Goal: Task Accomplishment & Management: Use online tool/utility

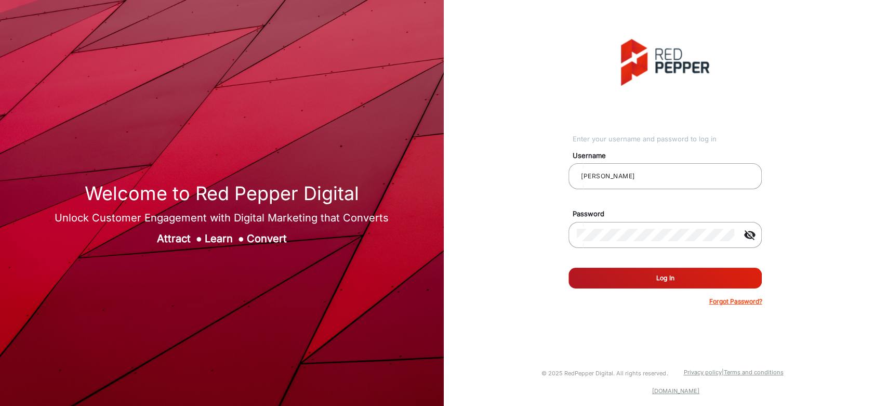
click at [613, 272] on button "Log In" at bounding box center [664, 277] width 193 height 21
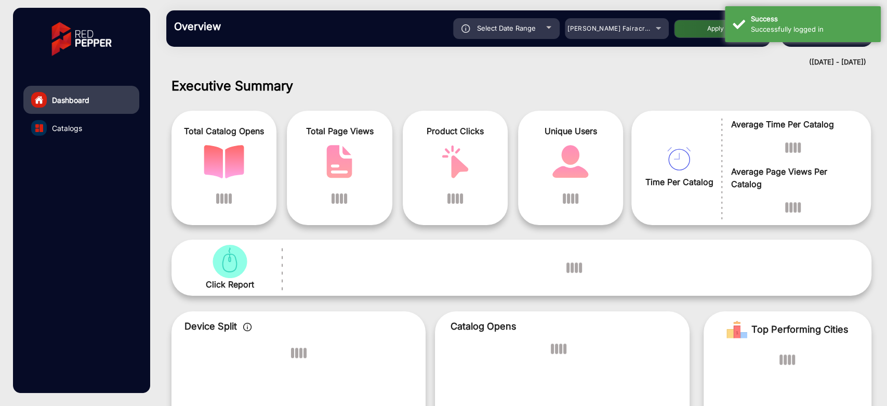
scroll to position [8, 0]
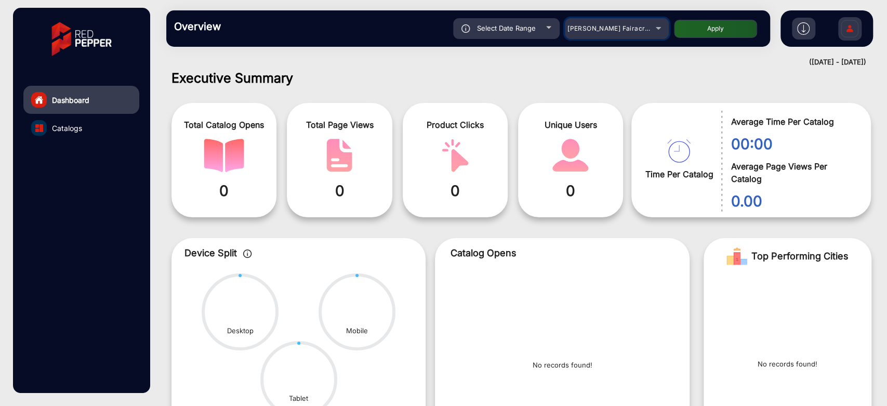
click at [597, 35] on mat-select "[PERSON_NAME] Fairacre Farms" at bounding box center [617, 28] width 104 height 21
click at [614, 29] on span "[PERSON_NAME] Fairacre Farms" at bounding box center [618, 28] width 103 height 8
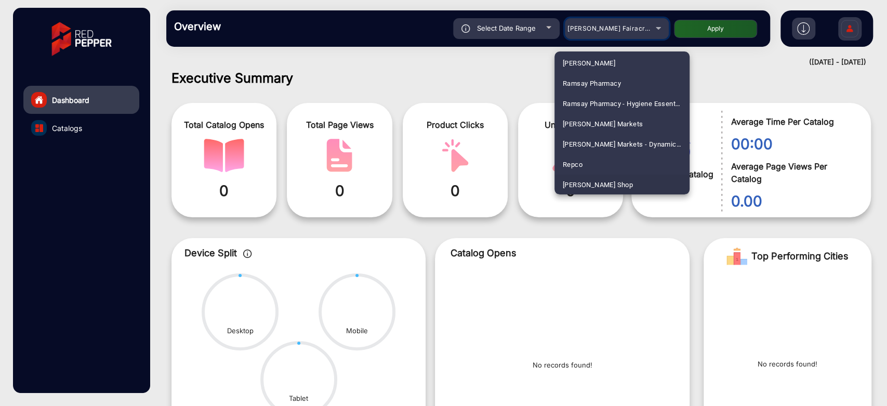
scroll to position [2514, 0]
click at [601, 182] on span "[PERSON_NAME] SHOP [GEOGRAPHIC_DATA]" at bounding box center [621, 185] width 118 height 20
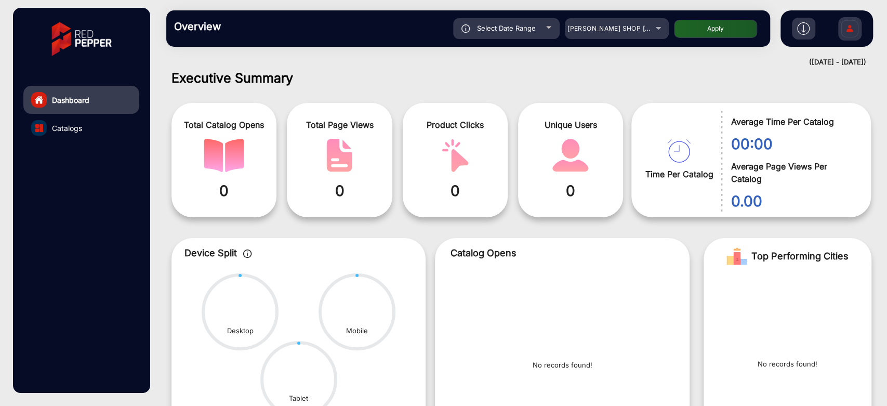
click at [521, 29] on span "Select Date Range" at bounding box center [506, 28] width 59 height 8
type input "[DATE]"
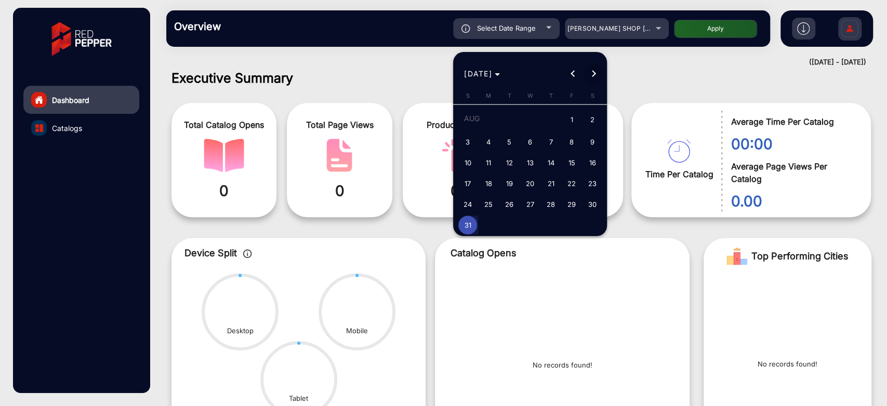
click at [594, 72] on span "Next month" at bounding box center [593, 73] width 21 height 21
click at [575, 64] on span "Previous month" at bounding box center [572, 73] width 21 height 21
click at [573, 167] on span "15" at bounding box center [571, 162] width 19 height 19
type input "[DATE]"
click at [592, 71] on button "Next month" at bounding box center [593, 73] width 21 height 21
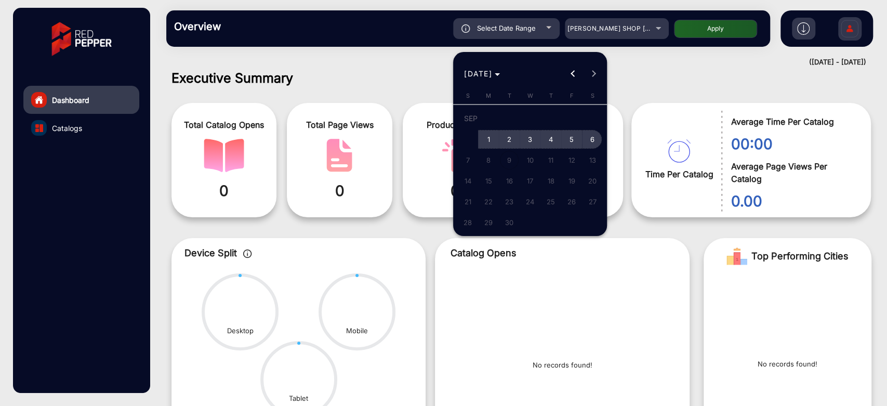
click at [589, 136] on span "6" at bounding box center [592, 139] width 19 height 19
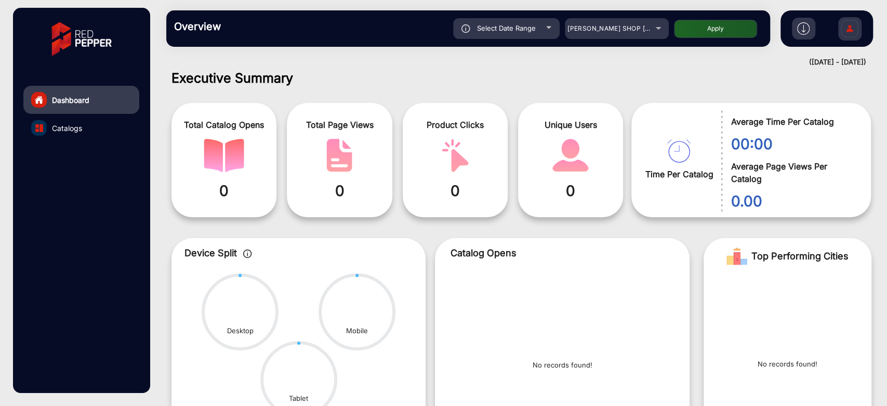
type input "[DATE]"
click at [699, 29] on button "Apply" at bounding box center [715, 29] width 83 height 18
type input "[DATE]"
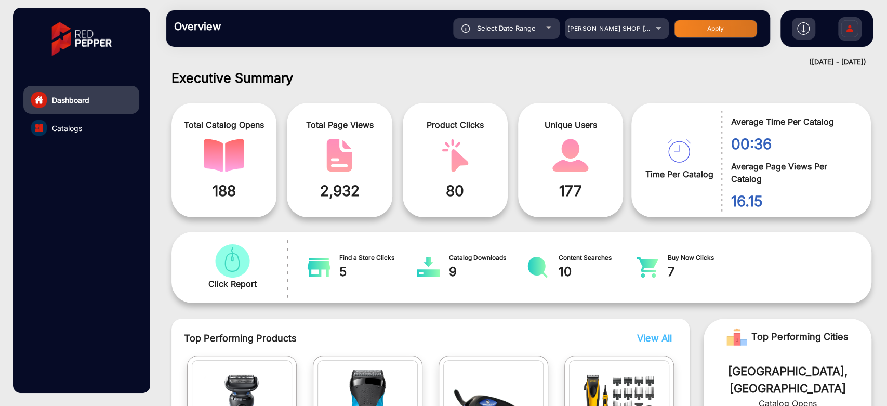
click at [543, 28] on div "Select Date Range" at bounding box center [506, 28] width 106 height 21
type input "[DATE]"
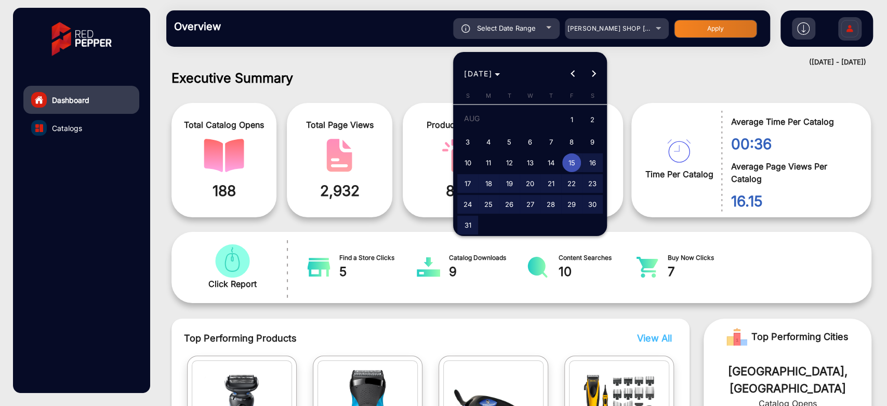
click at [574, 120] on span "1" at bounding box center [571, 120] width 19 height 21
type input "[DATE]"
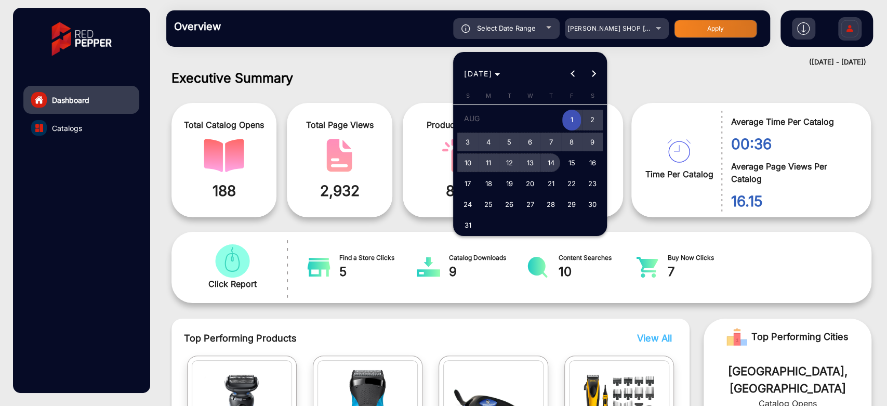
click at [557, 165] on span "14" at bounding box center [550, 162] width 19 height 19
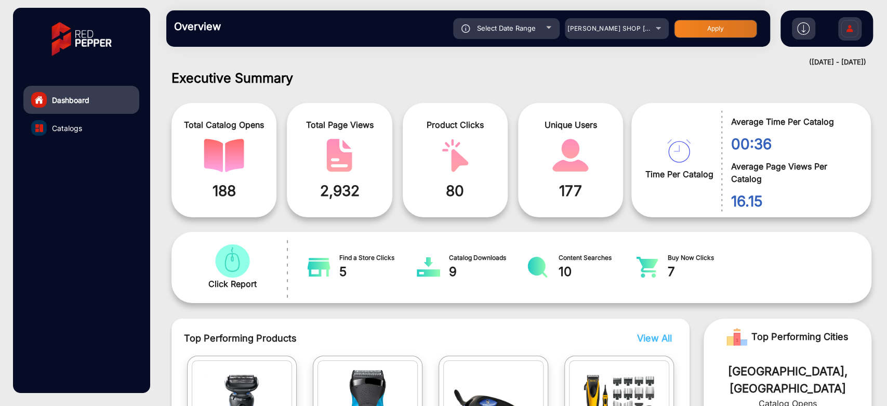
type input "[DATE]"
click at [699, 34] on button "Apply" at bounding box center [715, 29] width 83 height 18
type input "[DATE]"
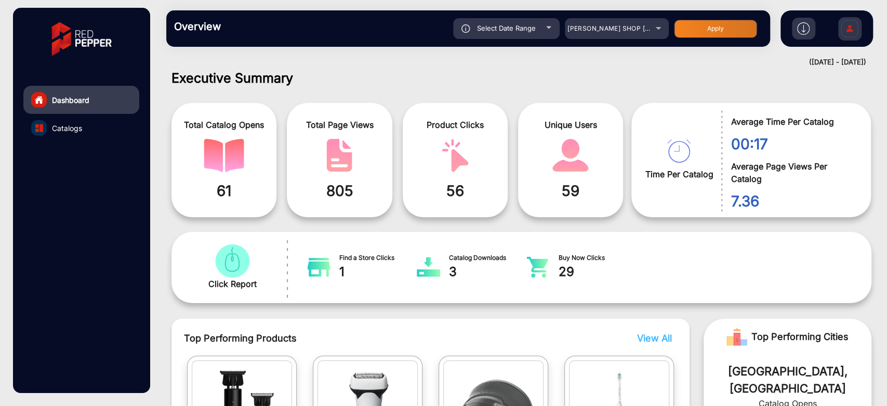
click at [547, 35] on div "Select Date Range" at bounding box center [506, 28] width 106 height 21
type input "[DATE]"
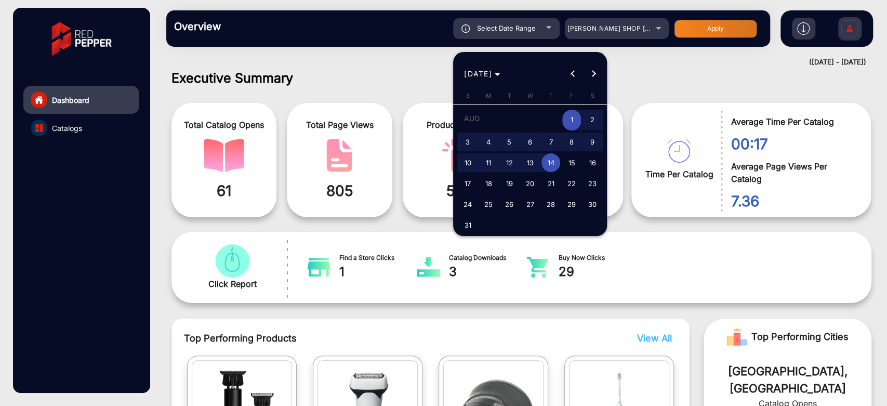
click at [640, 31] on div at bounding box center [443, 203] width 887 height 406
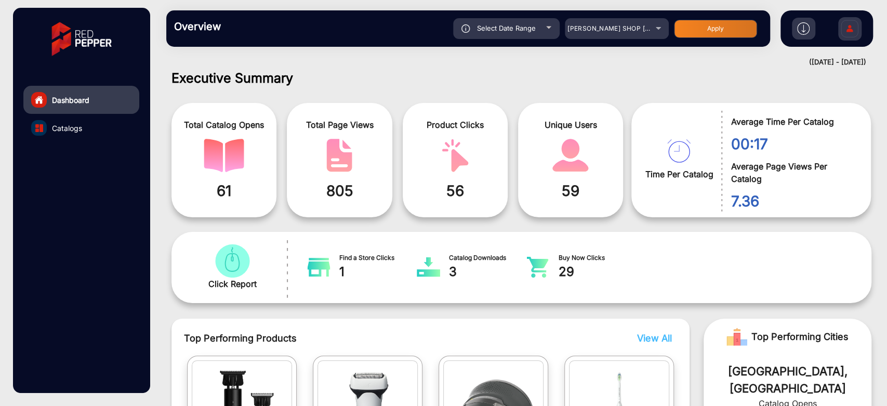
click at [540, 32] on div "Select Date Range" at bounding box center [506, 28] width 106 height 21
type input "[DATE]"
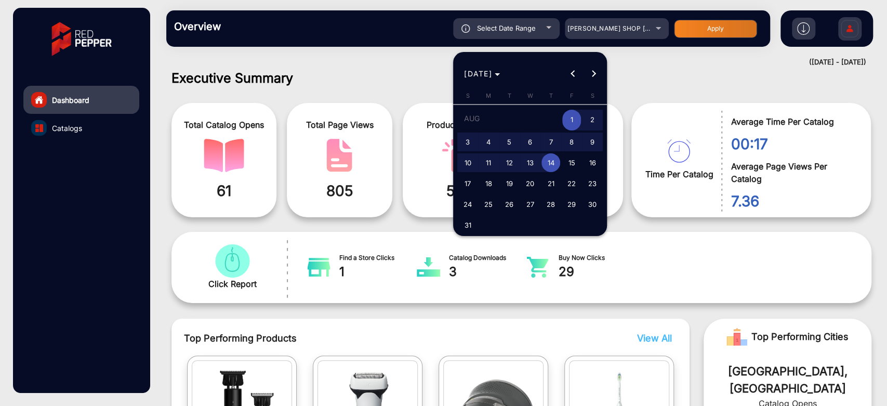
click at [669, 21] on div at bounding box center [443, 203] width 887 height 406
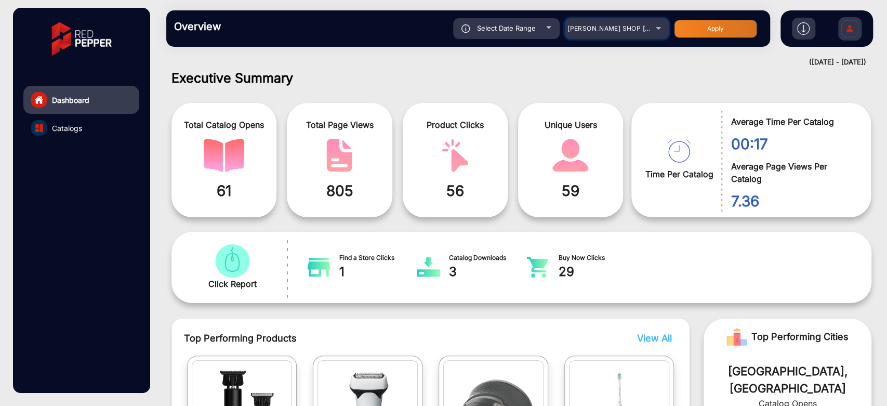
click at [646, 22] on div "[PERSON_NAME] SHOP [GEOGRAPHIC_DATA]" at bounding box center [608, 28] width 83 height 12
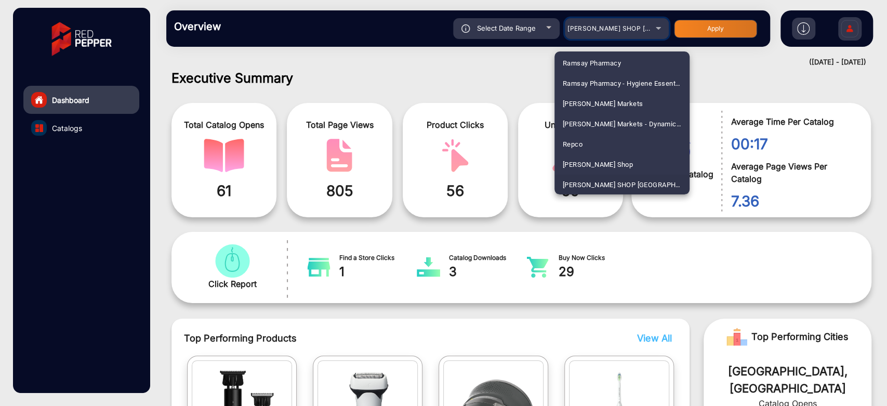
scroll to position [1219, 0]
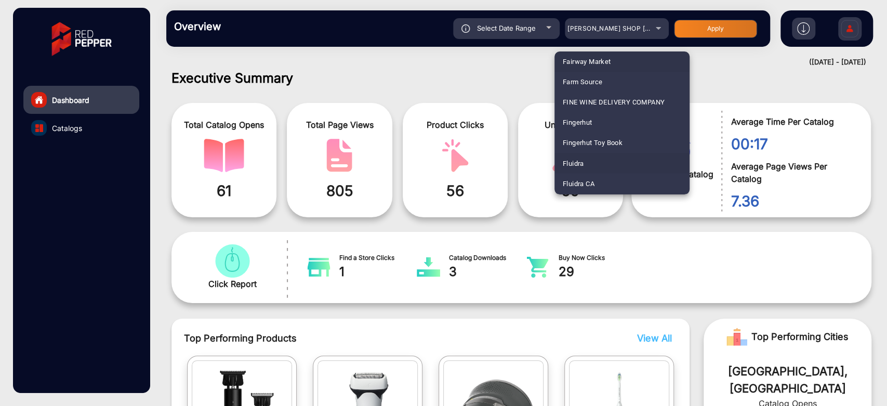
click at [571, 162] on span "Fluidra" at bounding box center [572, 163] width 21 height 20
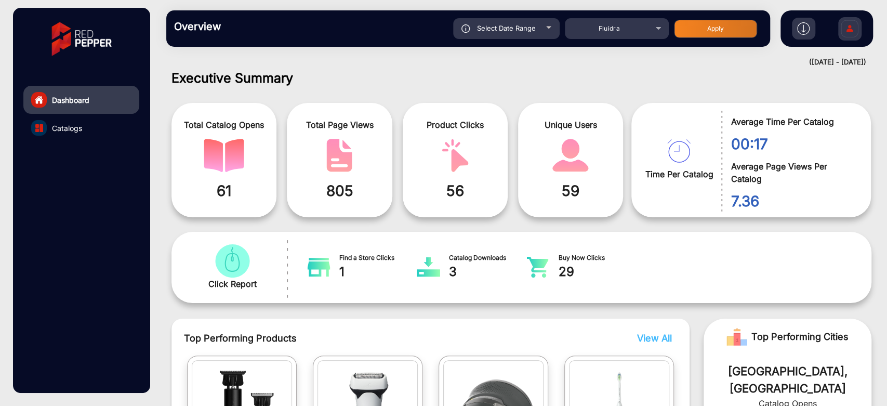
click at [686, 35] on button "Apply" at bounding box center [715, 29] width 83 height 18
type input "[DATE]"
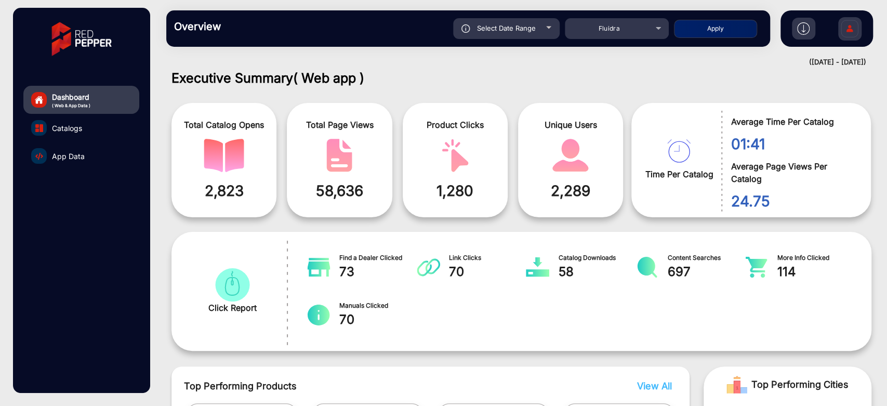
drag, startPoint x: 766, startPoint y: 144, endPoint x: 732, endPoint y: 141, distance: 33.4
click at [732, 141] on span "01:41" at bounding box center [792, 144] width 125 height 22
drag, startPoint x: 170, startPoint y: 233, endPoint x: 774, endPoint y: 138, distance: 611.5
click at [774, 138] on span "01:41" at bounding box center [792, 144] width 125 height 22
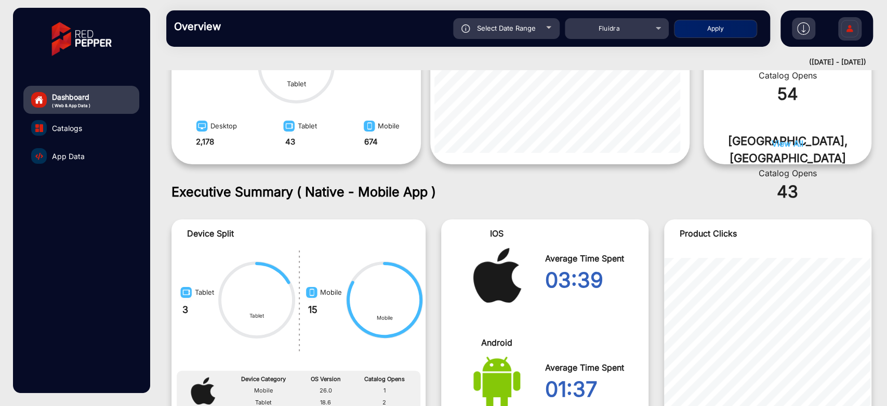
scroll to position [700, 0]
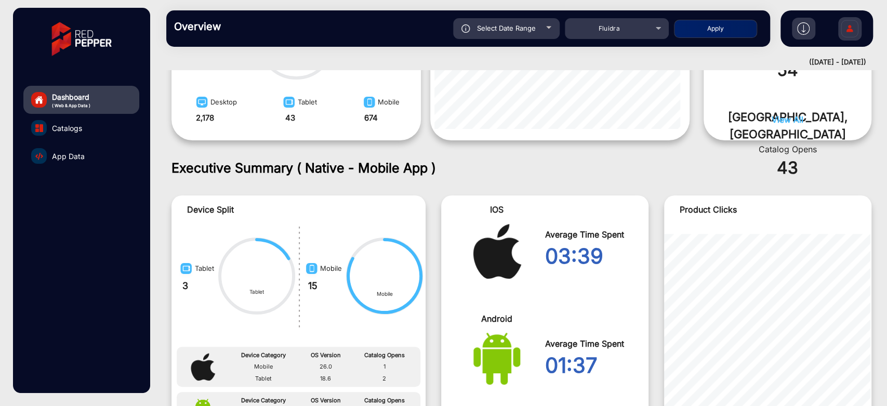
click at [550, 256] on div "03:39" at bounding box center [593, 255] width 96 height 31
click at [479, 273] on img at bounding box center [497, 250] width 48 height 55
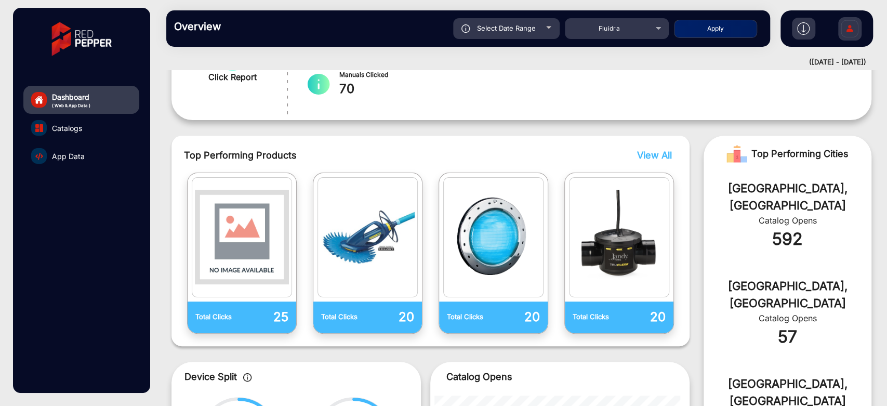
scroll to position [8, 0]
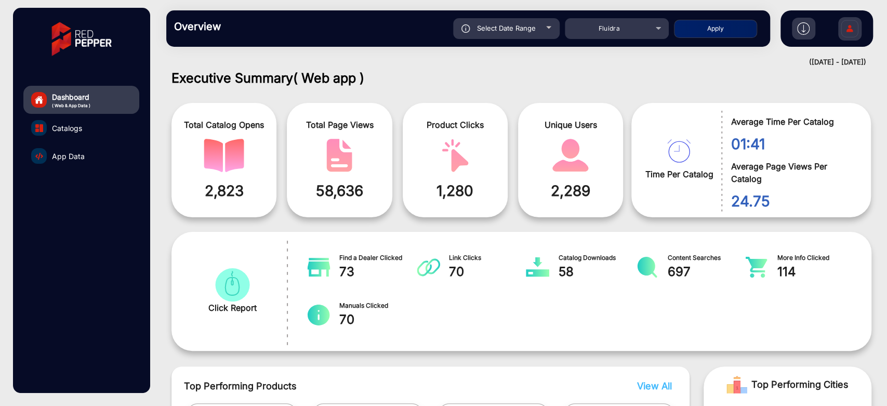
click at [616, 41] on div "Overview Reports Understand what makes your customers tick and learn how they a…" at bounding box center [468, 28] width 604 height 36
click at [615, 37] on mat-select "Fluidra" at bounding box center [617, 28] width 104 height 21
click at [615, 33] on div "Fluidra" at bounding box center [608, 28] width 83 height 12
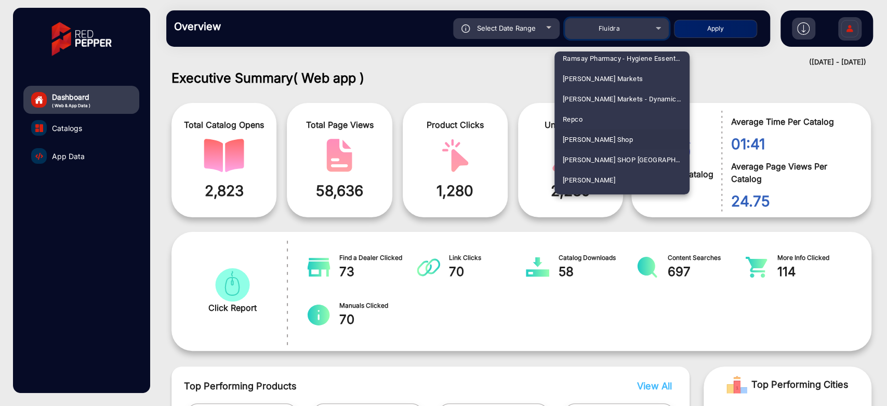
scroll to position [2552, 0]
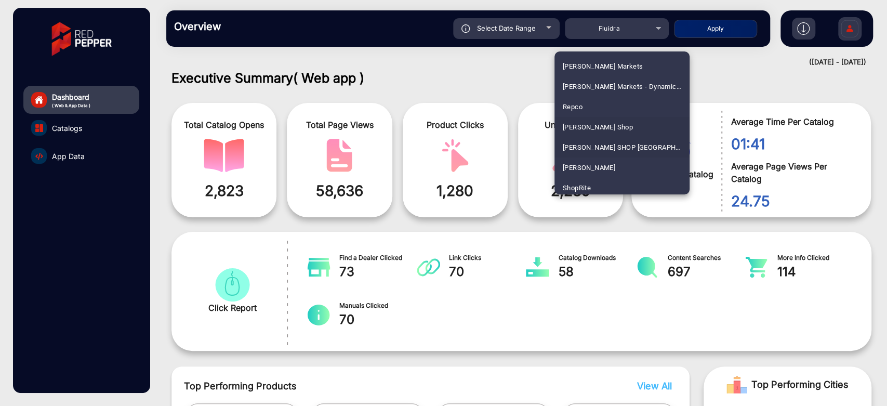
click at [621, 140] on mat-option "[PERSON_NAME] SHOP [GEOGRAPHIC_DATA]" at bounding box center [621, 147] width 135 height 20
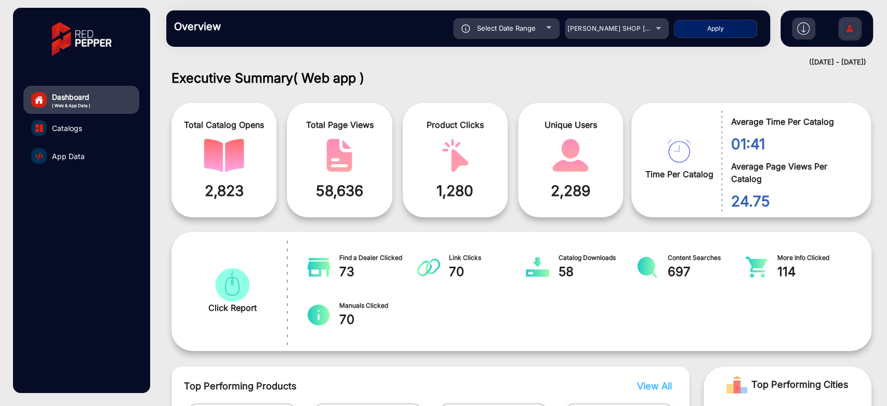
click at [706, 30] on button "Apply" at bounding box center [715, 29] width 83 height 18
type input "[DATE]"
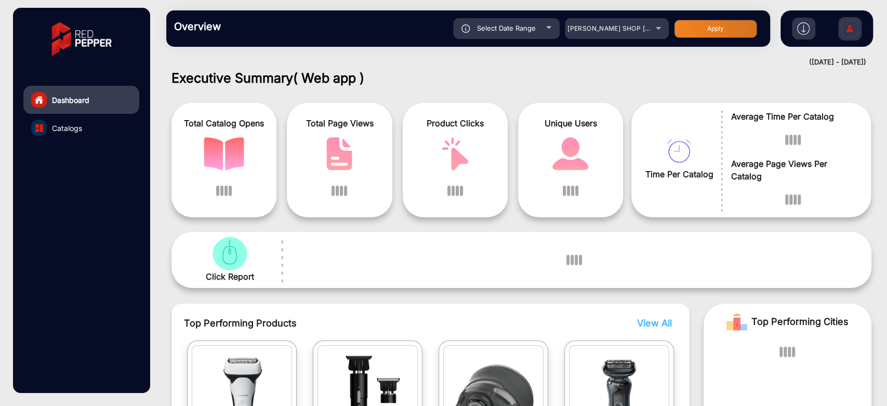
click at [549, 34] on div "Select Date Range" at bounding box center [506, 28] width 106 height 21
type input "[DATE]"
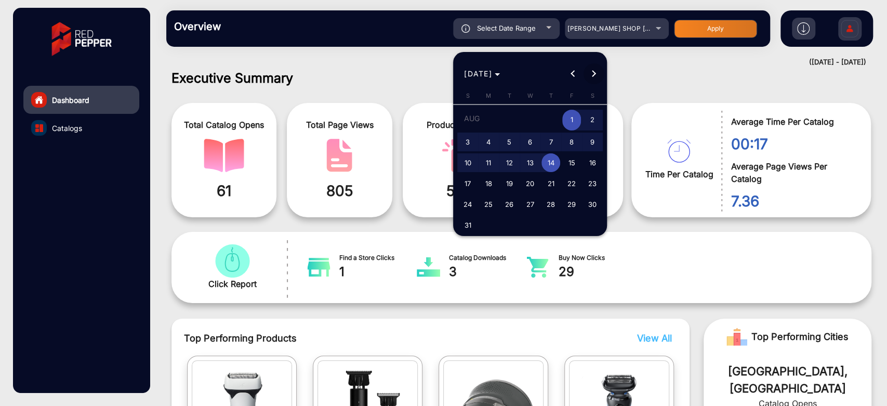
click at [586, 67] on span "Next month" at bounding box center [593, 73] width 21 height 21
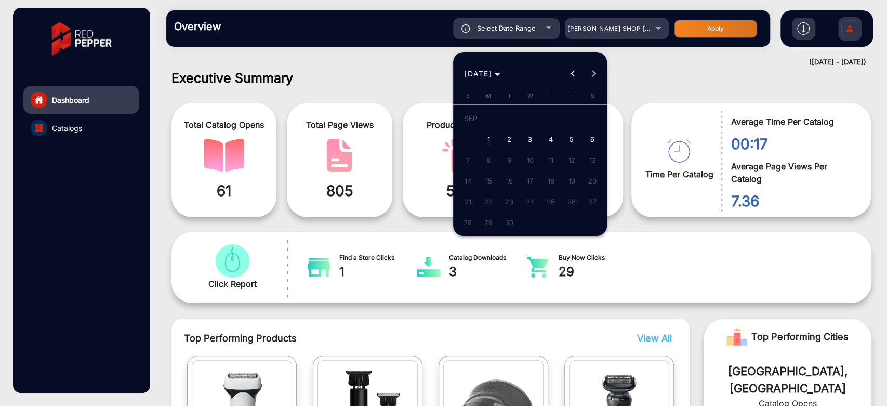
click at [587, 142] on span "6" at bounding box center [592, 139] width 19 height 19
type input "[DATE]"
click at [587, 142] on span "6" at bounding box center [592, 139] width 19 height 19
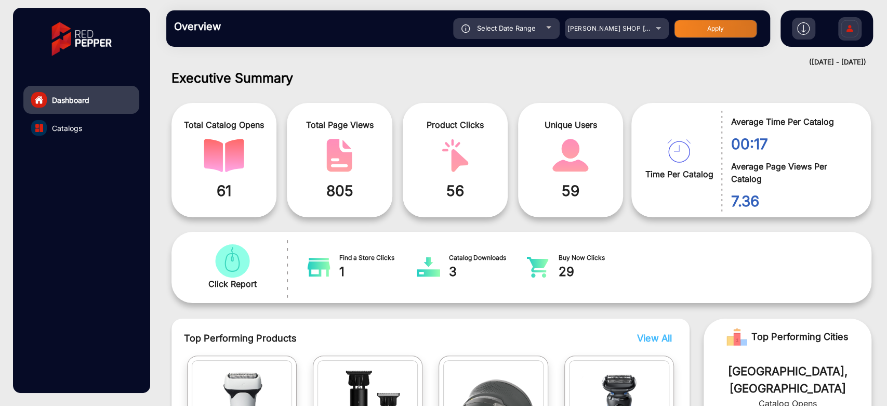
type input "[DATE]"
click at [718, 22] on button "Apply" at bounding box center [715, 29] width 83 height 18
type input "[DATE]"
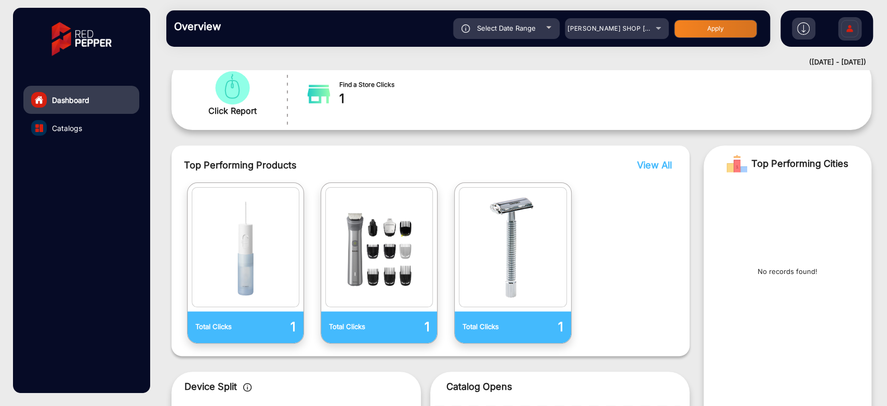
scroll to position [0, 0]
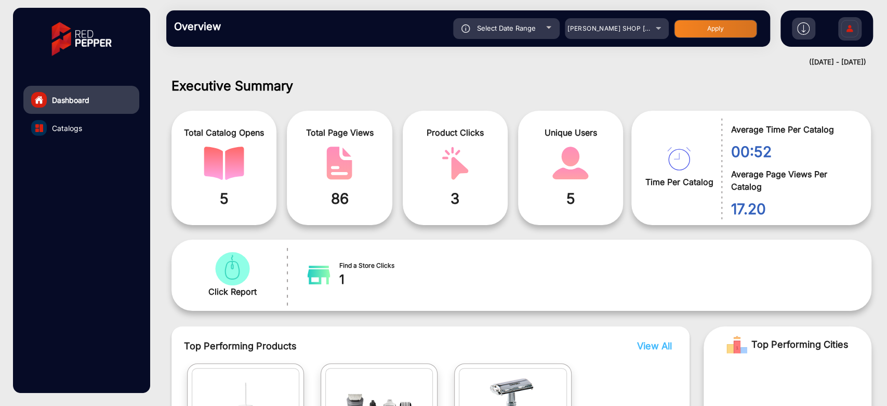
click at [536, 19] on div "Select Date Range" at bounding box center [506, 28] width 106 height 21
type input "[DATE]"
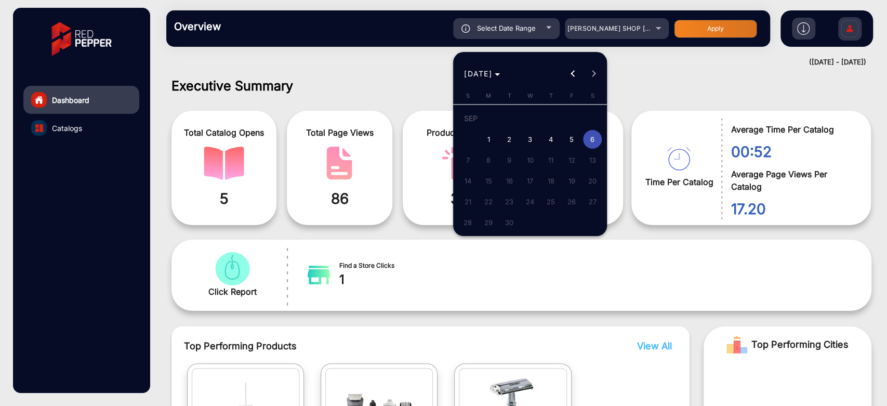
click at [564, 144] on span "5" at bounding box center [571, 139] width 19 height 19
type input "[DATE]"
click at [564, 144] on span "5" at bounding box center [571, 139] width 19 height 19
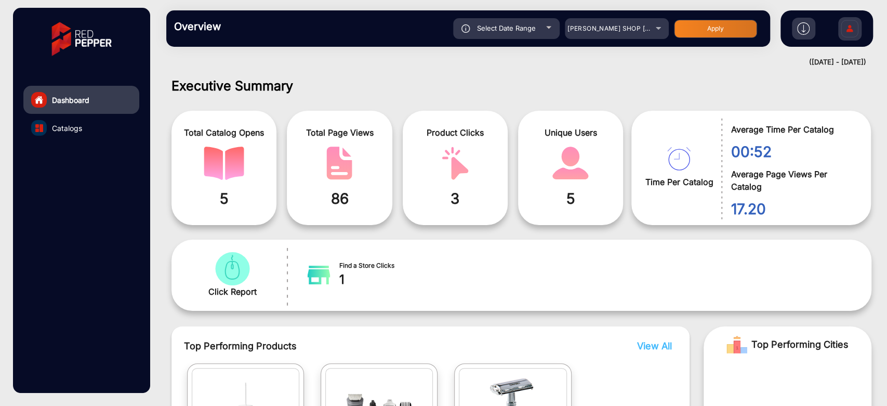
type input "[DATE]"
drag, startPoint x: 728, startPoint y: 11, endPoint x: 727, endPoint y: 21, distance: 9.5
click at [727, 20] on div "Overview Reports Understand what makes your customers tick and learn how they a…" at bounding box center [468, 28] width 604 height 36
click at [727, 22] on button "Apply" at bounding box center [715, 29] width 83 height 18
type input "[DATE]"
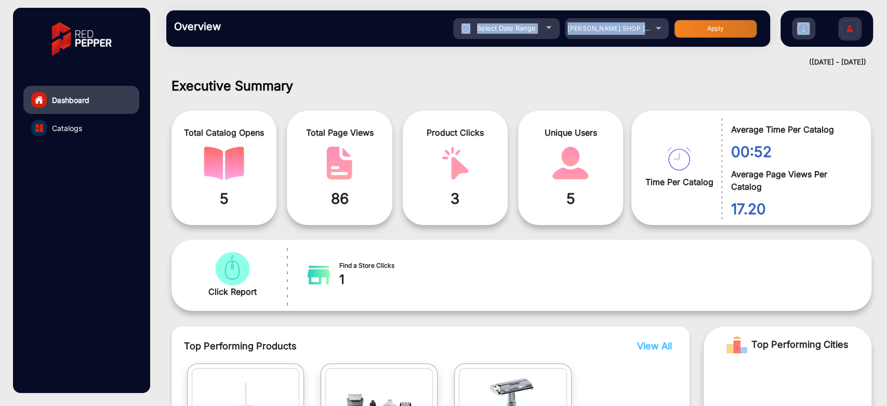
type input "[DATE]"
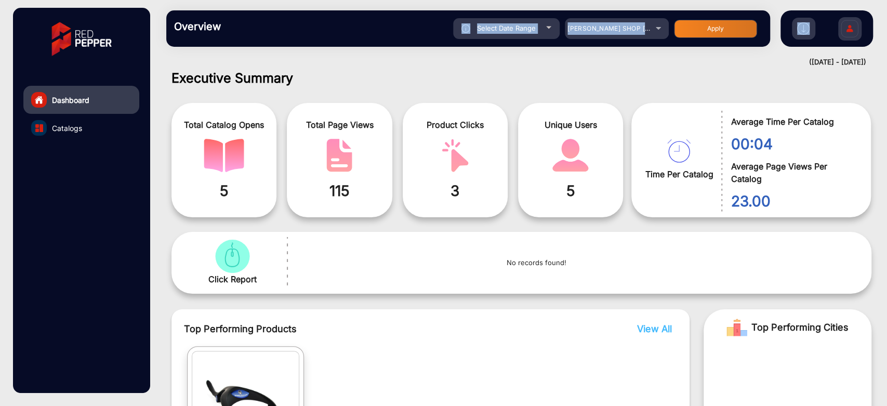
click at [531, 39] on div "Overview Reports Understand what makes your customers tick and learn how they a…" at bounding box center [468, 28] width 604 height 36
click at [581, 27] on span "[PERSON_NAME] SHOP [GEOGRAPHIC_DATA]" at bounding box center [638, 28] width 142 height 8
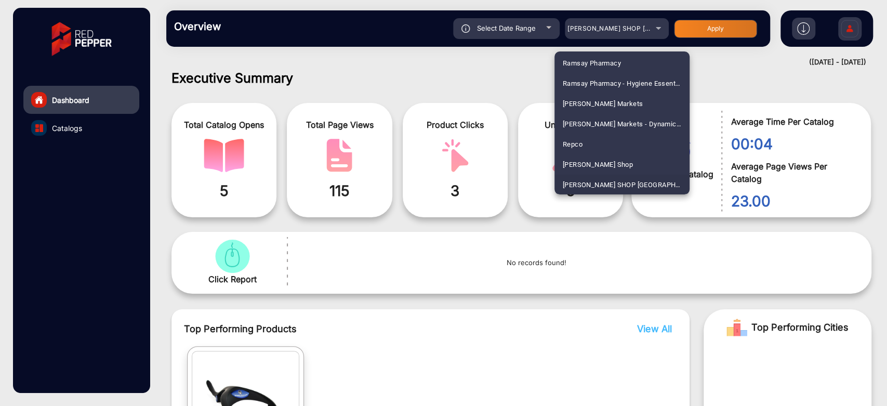
click at [551, 28] on div at bounding box center [443, 203] width 887 height 406
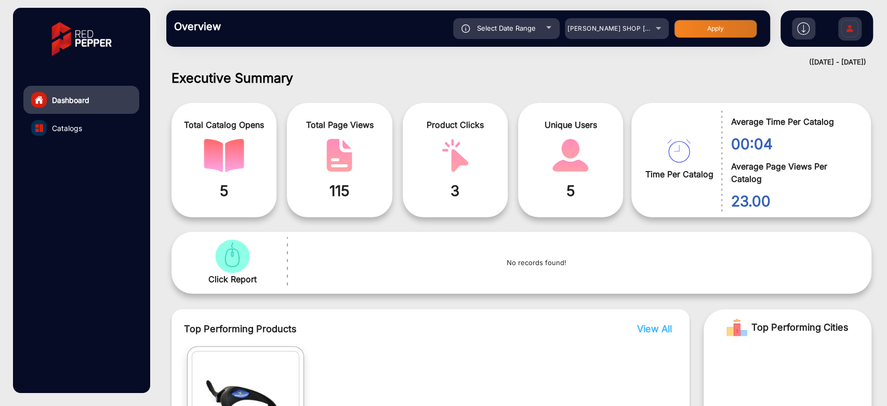
click at [551, 28] on div "Select Date Range" at bounding box center [506, 28] width 106 height 21
type input "[DATE]"
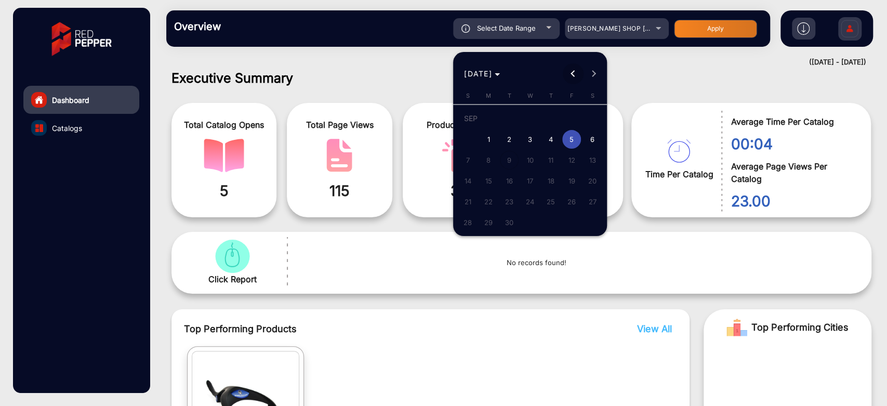
click at [571, 74] on button "Previous month" at bounding box center [572, 73] width 21 height 21
click at [570, 74] on button "Previous month" at bounding box center [572, 73] width 21 height 21
click at [511, 140] on span "1" at bounding box center [509, 139] width 19 height 19
type input "[DATE]"
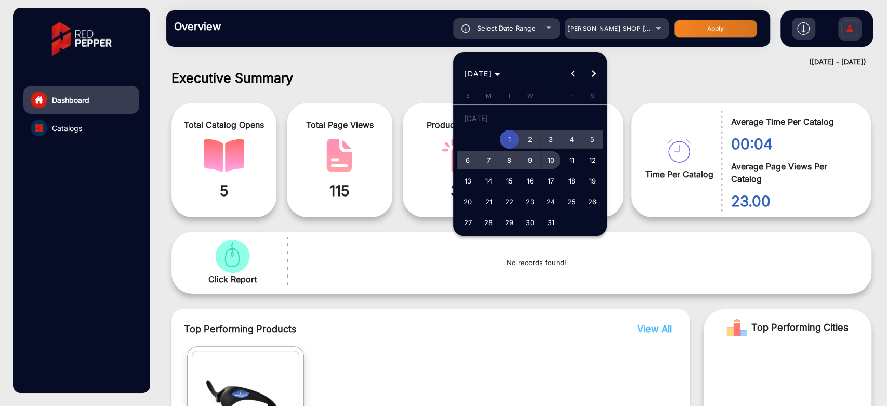
click at [550, 162] on span "10" at bounding box center [550, 160] width 19 height 19
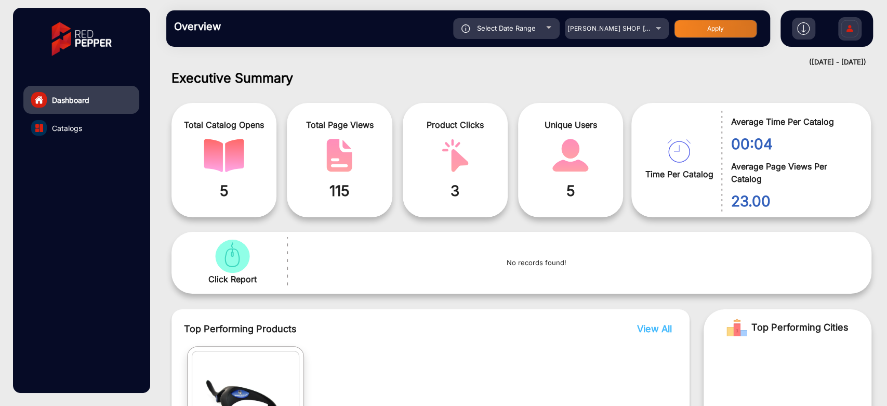
type input "[DATE]"
click at [704, 24] on button "Apply" at bounding box center [715, 29] width 83 height 18
type input "[DATE]"
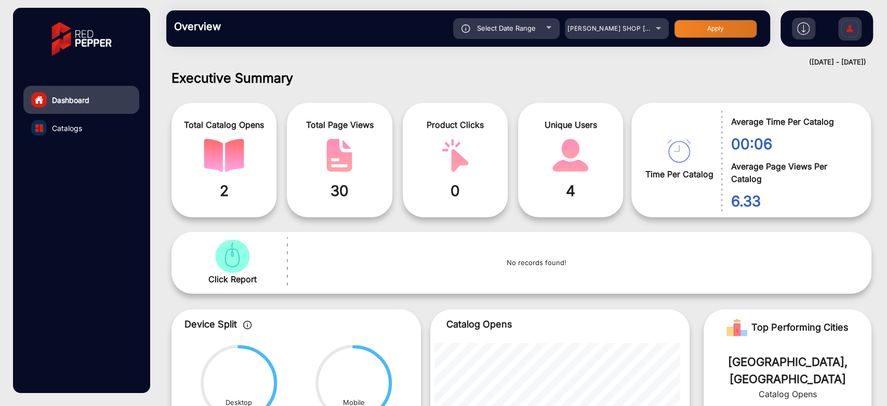
click at [544, 33] on div "Select Date Range" at bounding box center [506, 28] width 106 height 21
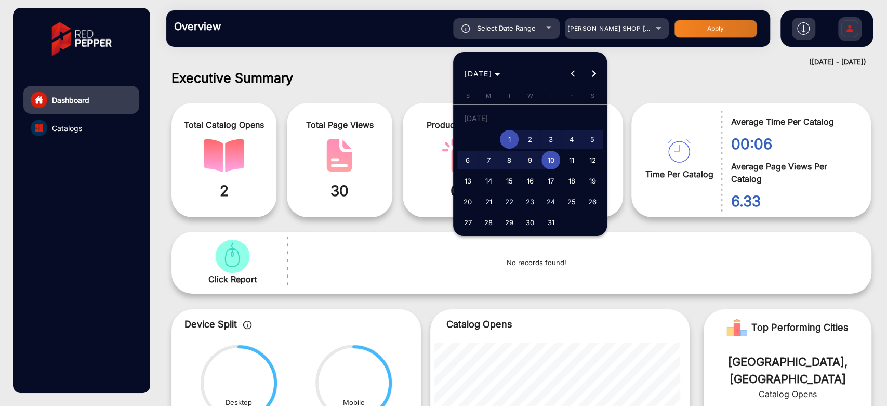
type input "[DATE]"
click at [569, 162] on span "11" at bounding box center [571, 160] width 19 height 19
type input "[DATE]"
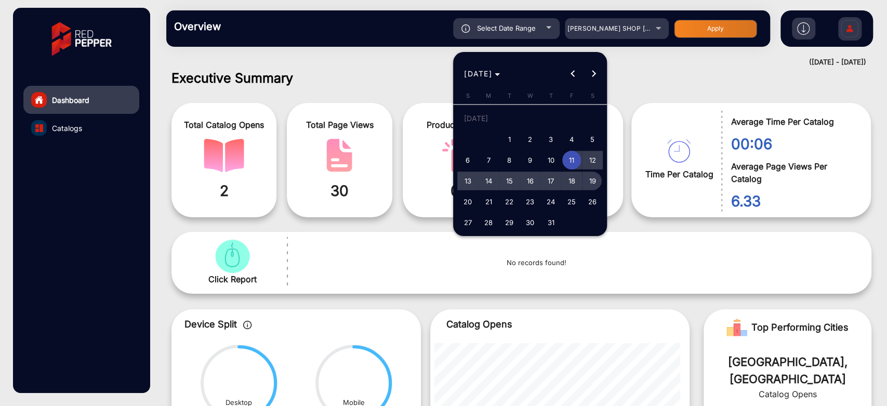
click at [586, 179] on span "19" at bounding box center [592, 180] width 19 height 19
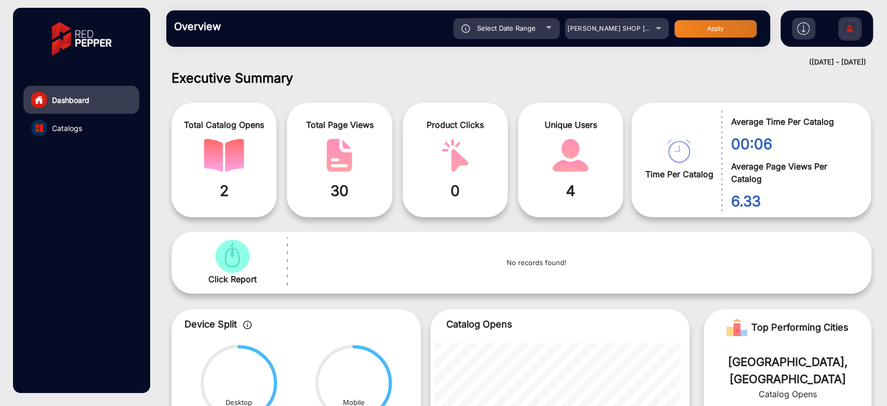
type input "[DATE]"
click at [699, 24] on button "Apply" at bounding box center [715, 29] width 83 height 18
type input "[DATE]"
click at [533, 22] on div "Select Date Range" at bounding box center [506, 28] width 106 height 21
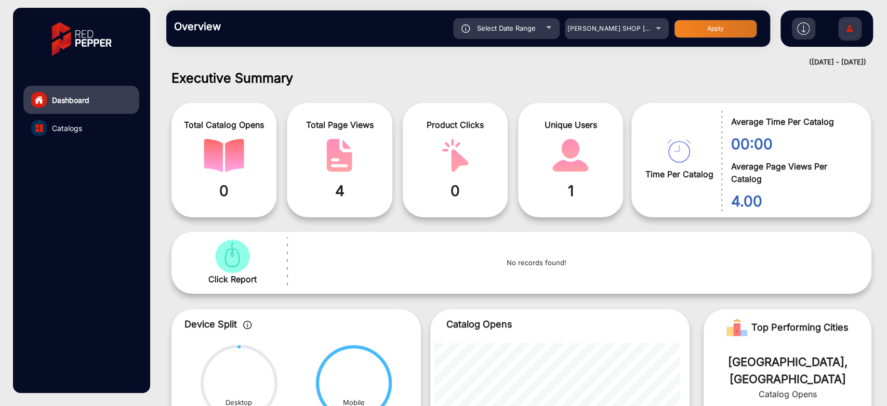
type input "[DATE]"
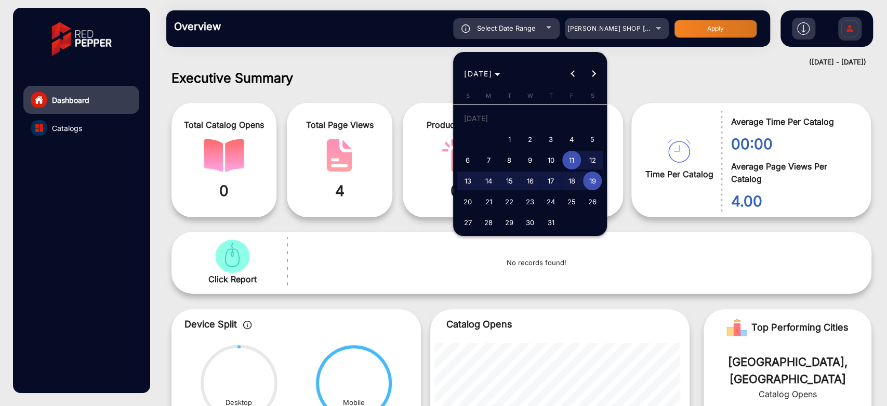
click at [569, 151] on span "July 11, 2025" at bounding box center [571, 160] width 21 height 19
click at [465, 199] on span "20" at bounding box center [467, 201] width 19 height 19
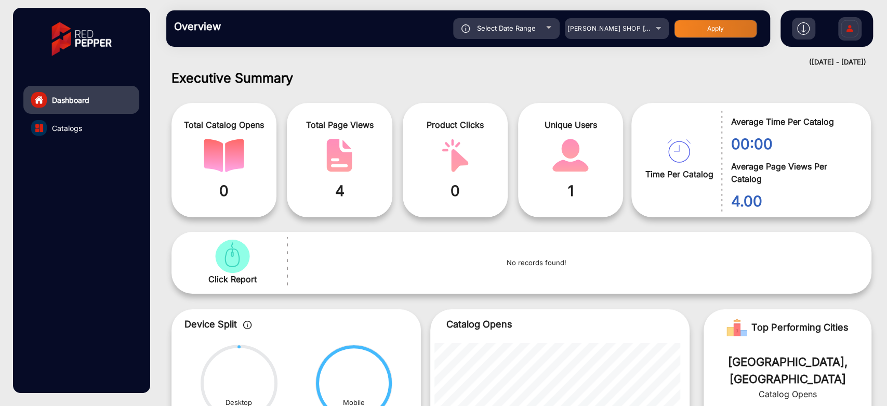
type input "[DATE]"
click at [535, 28] on span "Select Date Range" at bounding box center [506, 28] width 59 height 8
type input "[DATE]"
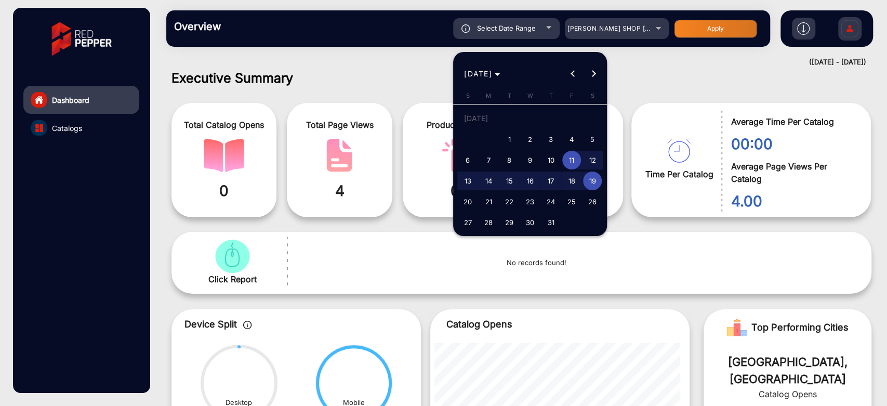
click at [574, 167] on span "11" at bounding box center [571, 160] width 19 height 19
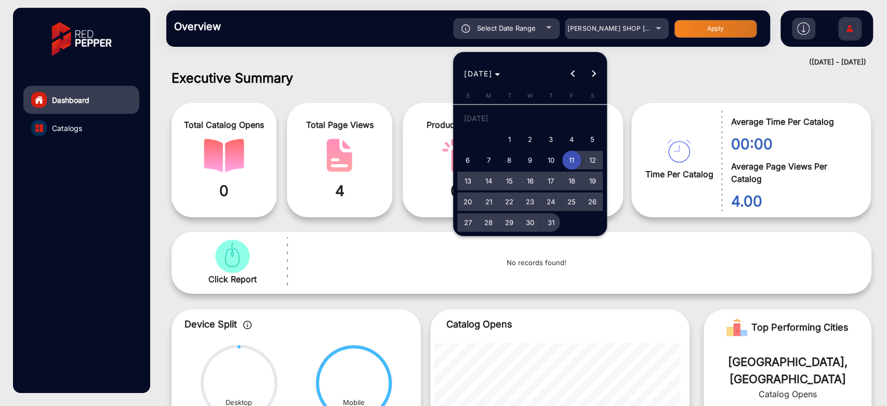
click at [554, 228] on span "31" at bounding box center [550, 222] width 19 height 19
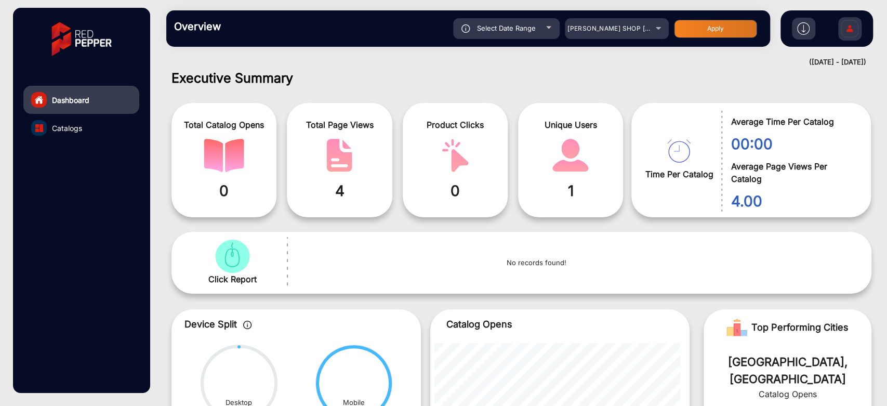
type input "[DATE]"
click at [686, 28] on button "Apply" at bounding box center [715, 29] width 83 height 18
type input "[DATE]"
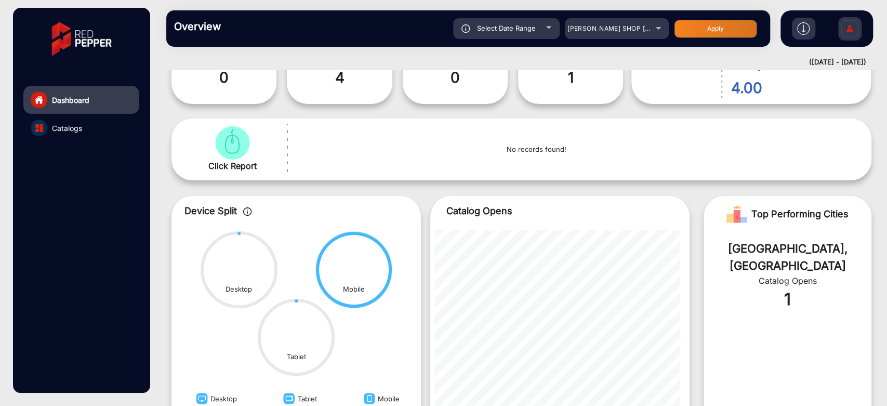
scroll to position [102, 0]
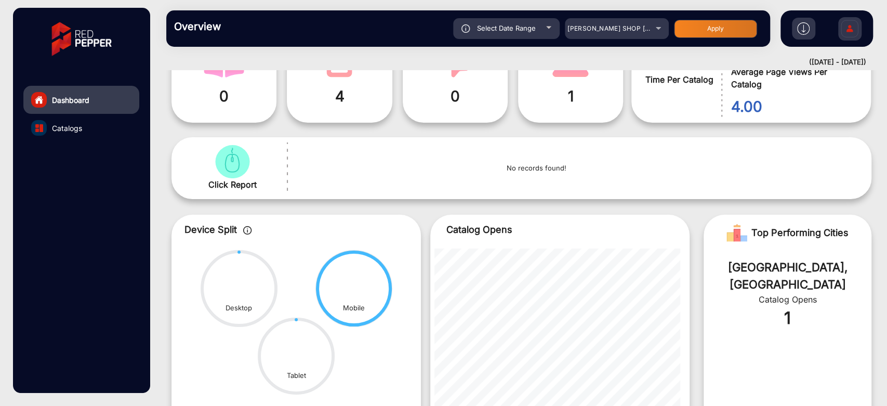
click at [494, 33] on div "Select Date Range" at bounding box center [506, 28] width 106 height 21
type input "[DATE]"
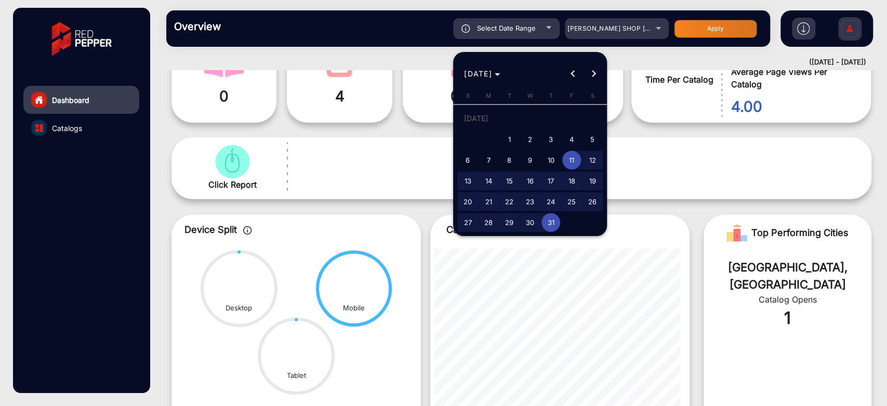
click at [488, 225] on span "28" at bounding box center [488, 222] width 19 height 19
type input "[DATE]"
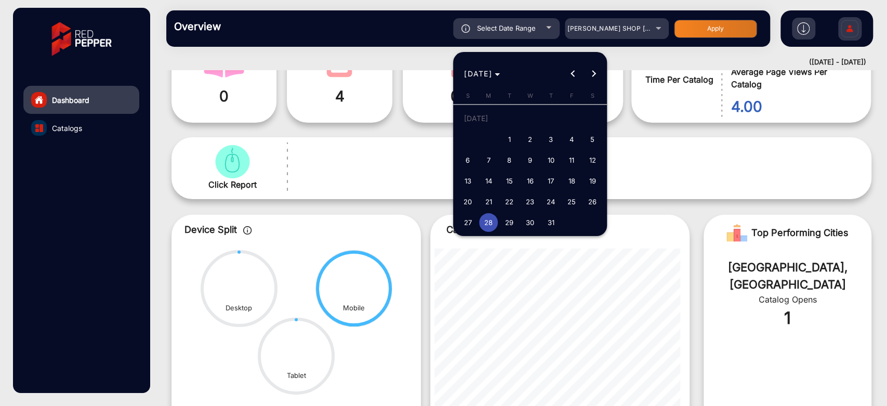
click at [488, 225] on span "28" at bounding box center [488, 222] width 19 height 19
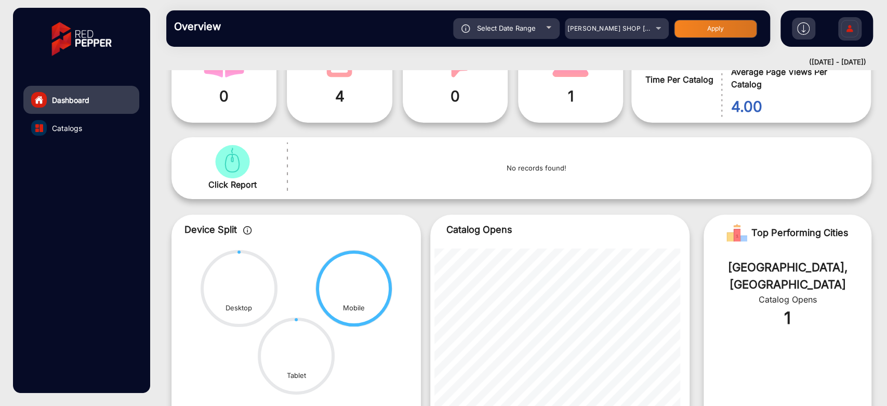
type input "[DATE]"
click at [679, 33] on button "Apply" at bounding box center [715, 29] width 83 height 18
type input "[DATE]"
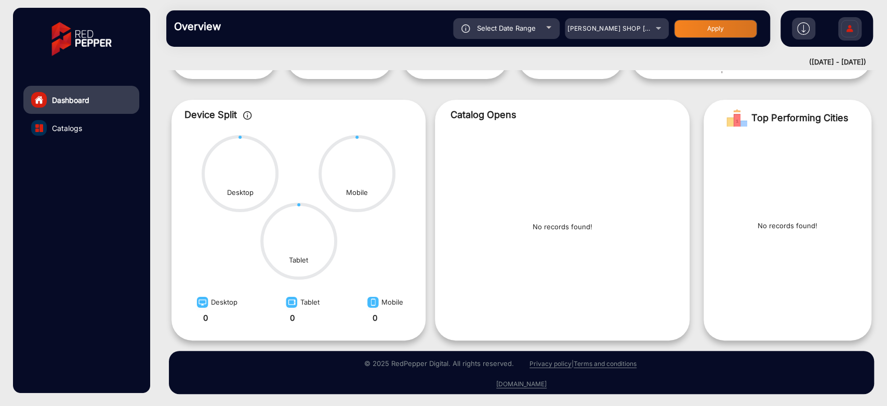
scroll to position [0, 0]
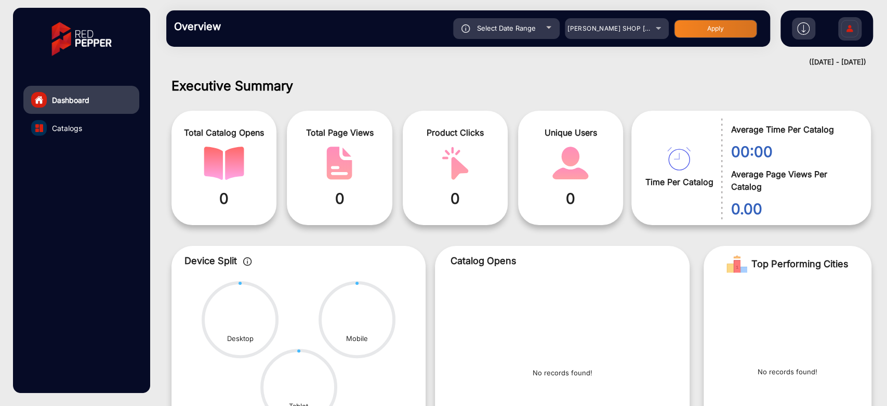
click at [548, 40] on div "Overview Reports Understand what makes your customers tick and learn how they a…" at bounding box center [468, 28] width 604 height 36
click at [548, 37] on div "Select Date Range" at bounding box center [506, 28] width 106 height 21
type input "[DATE]"
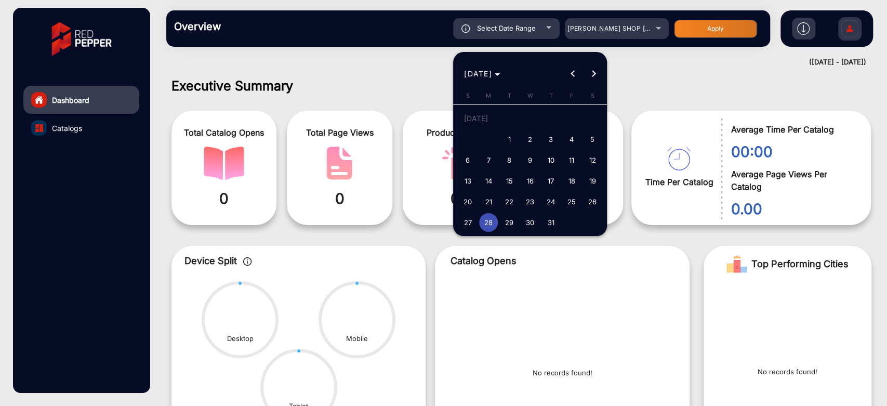
click at [507, 225] on span "29" at bounding box center [509, 222] width 19 height 19
type input "[DATE]"
click at [507, 225] on span "29" at bounding box center [509, 222] width 19 height 19
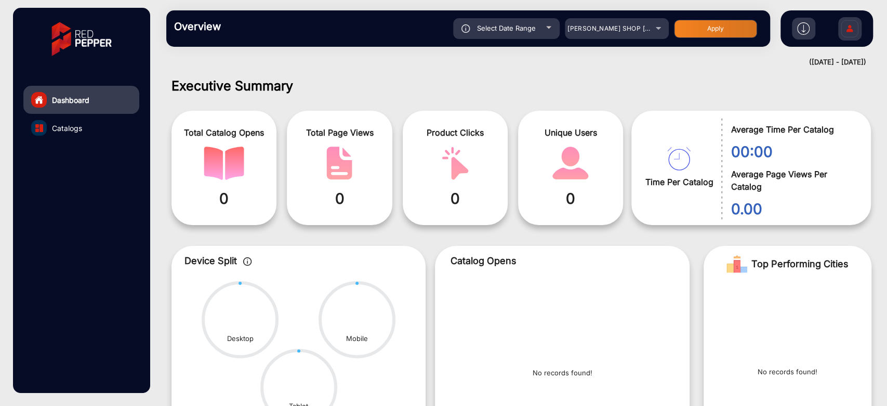
type input "[DATE]"
click at [700, 34] on button "Apply" at bounding box center [715, 29] width 83 height 18
type input "[DATE]"
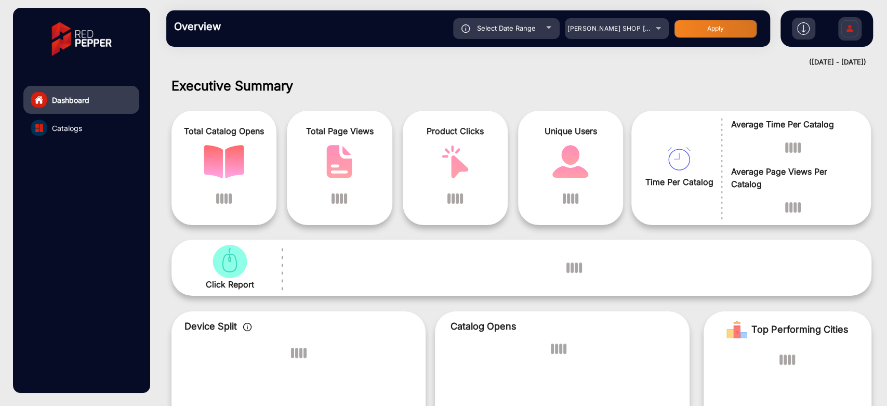
scroll to position [8, 0]
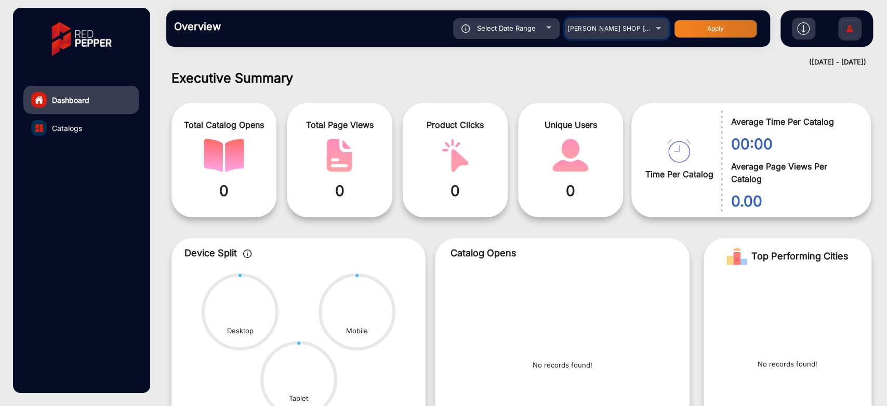
click at [627, 31] on span "[PERSON_NAME] SHOP [GEOGRAPHIC_DATA]" at bounding box center [638, 28] width 142 height 8
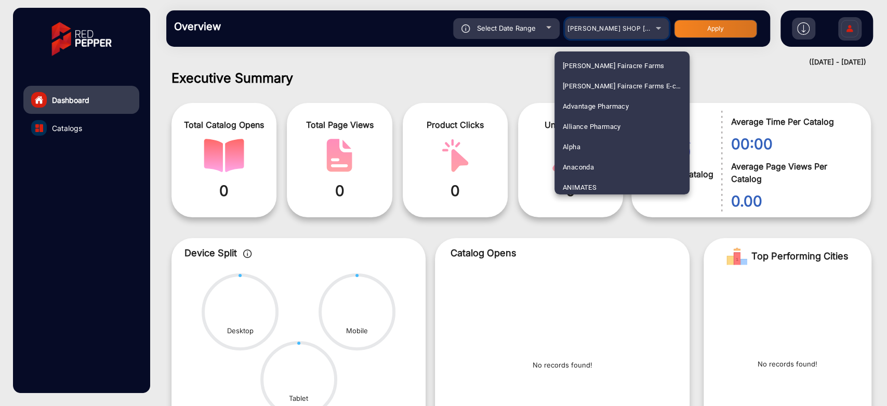
scroll to position [2514, 0]
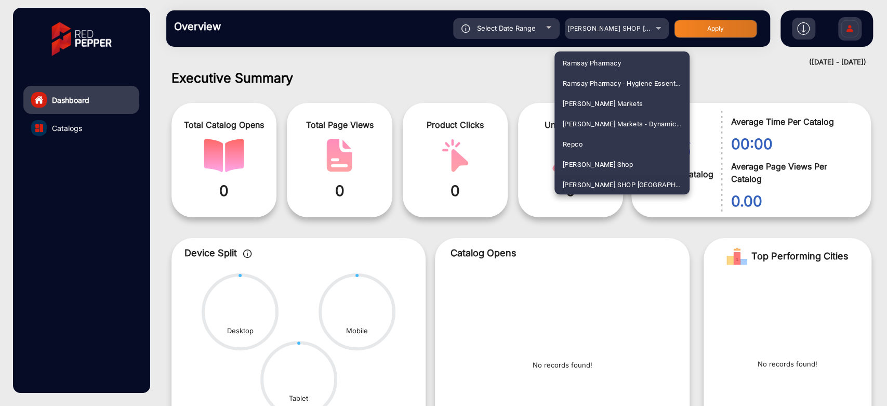
click at [582, 189] on span "[PERSON_NAME] SHOP [GEOGRAPHIC_DATA]" at bounding box center [621, 185] width 118 height 20
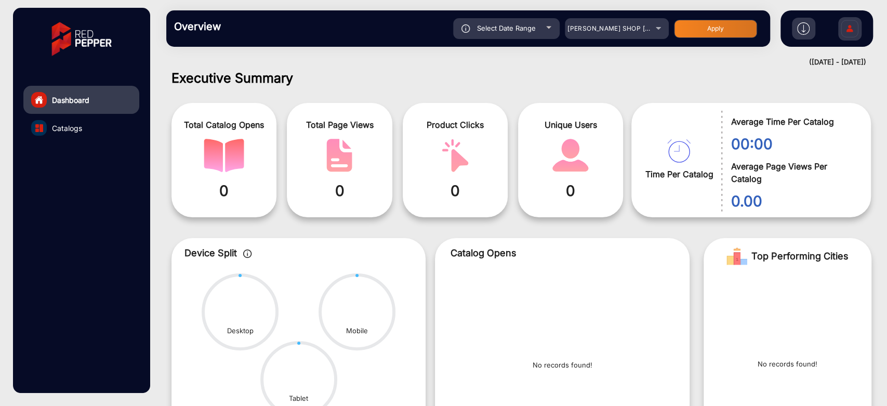
click at [505, 24] on span "Select Date Range" at bounding box center [506, 28] width 59 height 8
type input "[DATE]"
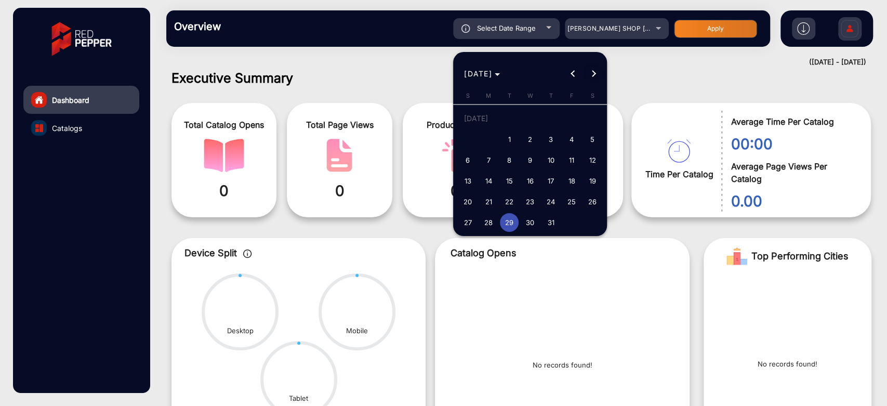
click at [591, 73] on button "Next month" at bounding box center [593, 73] width 21 height 21
click at [572, 120] on span "1" at bounding box center [571, 120] width 19 height 21
type input "[DATE]"
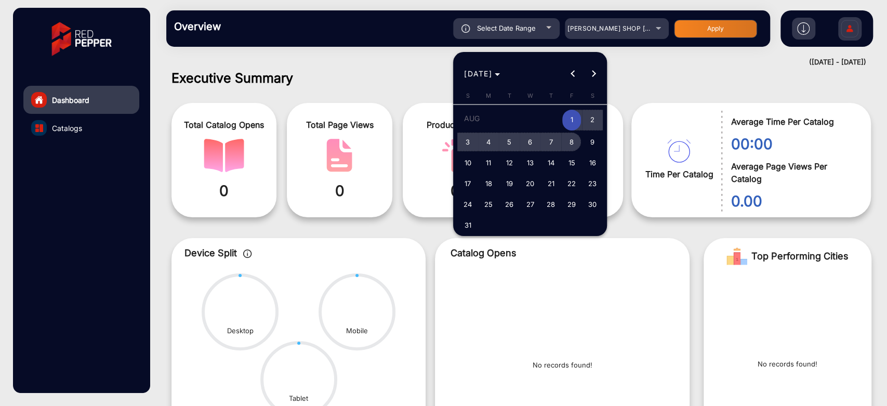
click at [570, 138] on span "8" at bounding box center [571, 141] width 19 height 19
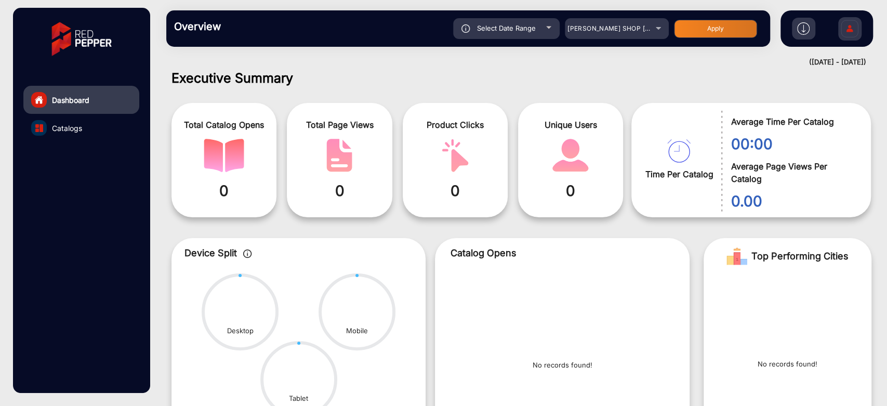
type input "[DATE]"
click at [702, 28] on button "Apply" at bounding box center [715, 29] width 83 height 18
type input "[DATE]"
